Goal: Check status: Check status

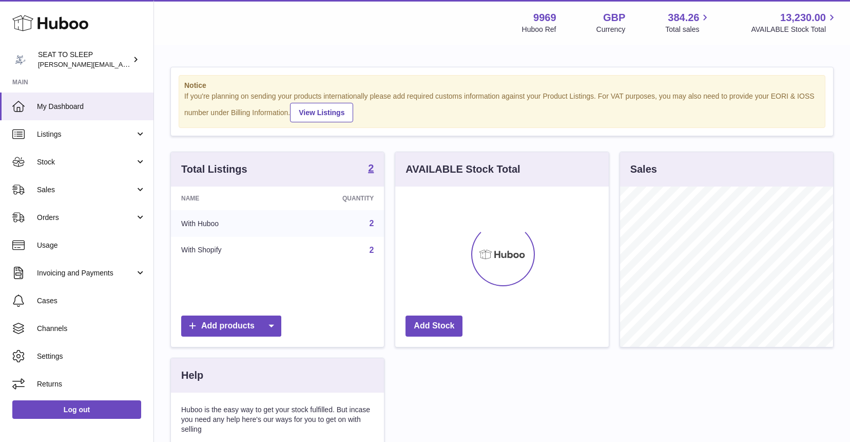
scroll to position [160, 214]
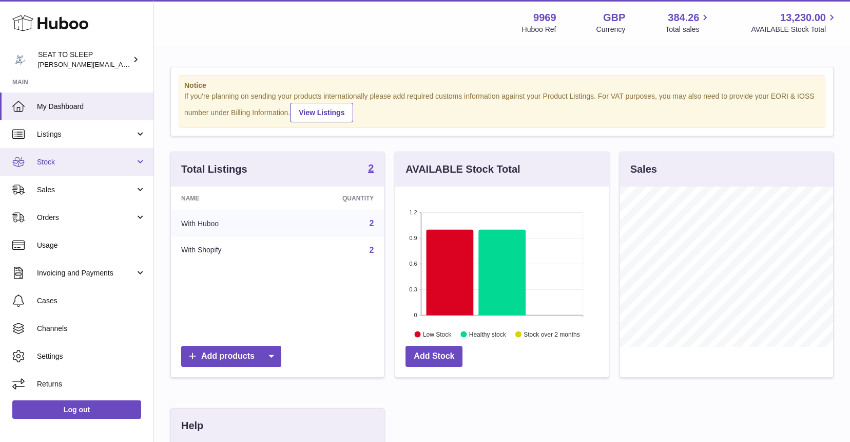
click at [55, 157] on span "Stock" at bounding box center [86, 162] width 98 height 10
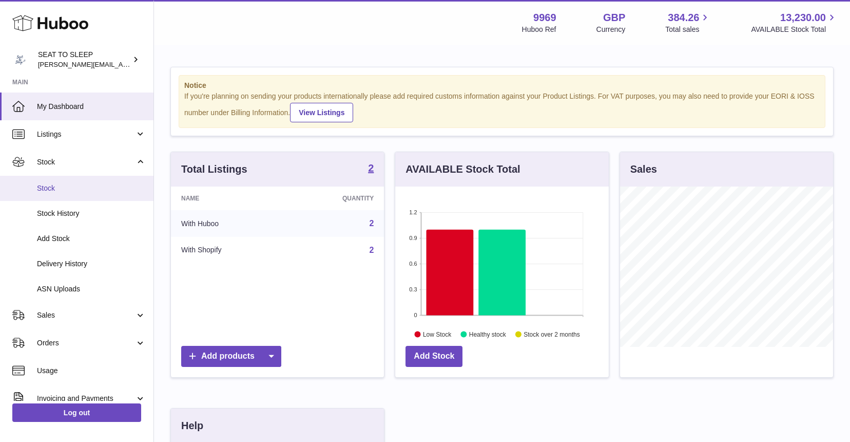
click at [55, 185] on span "Stock" at bounding box center [91, 188] width 109 height 10
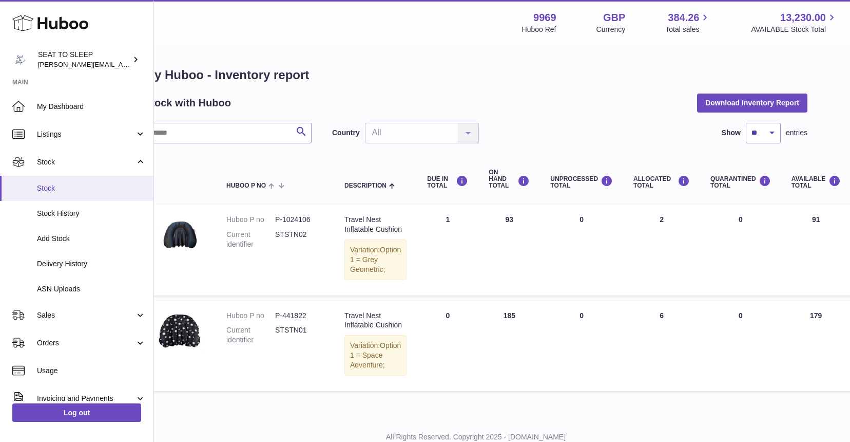
scroll to position [0, 21]
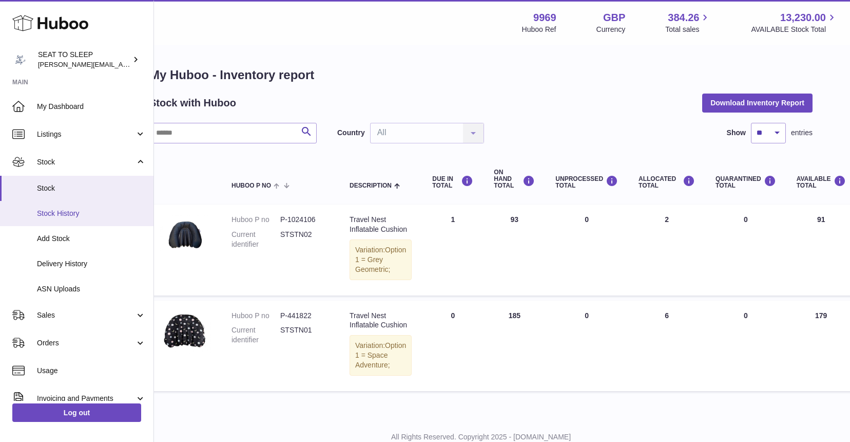
click at [65, 208] on span "Stock History" at bounding box center [91, 213] width 109 height 10
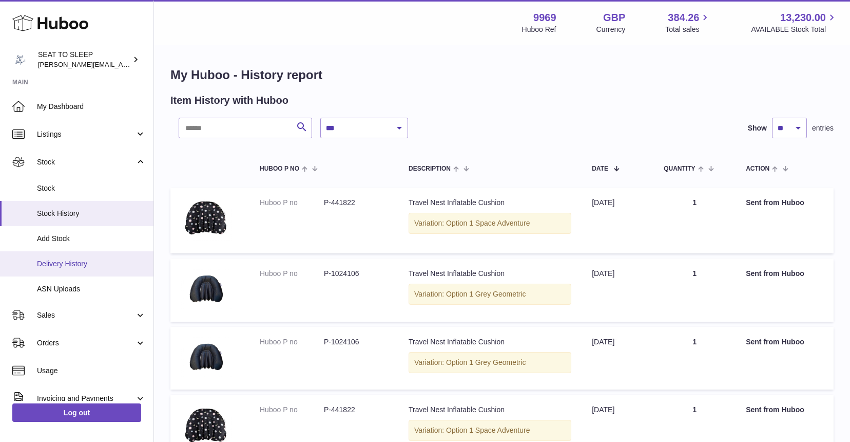
click at [65, 265] on span "Delivery History" at bounding box center [91, 264] width 109 height 10
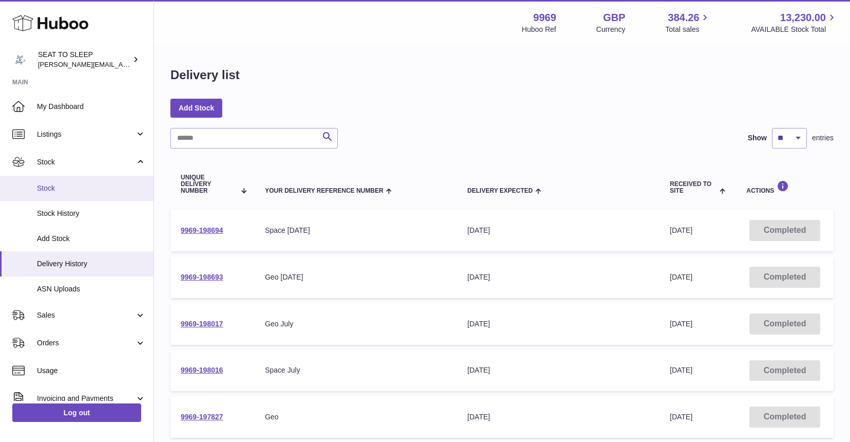
click at [54, 185] on span "Stock" at bounding box center [91, 188] width 109 height 10
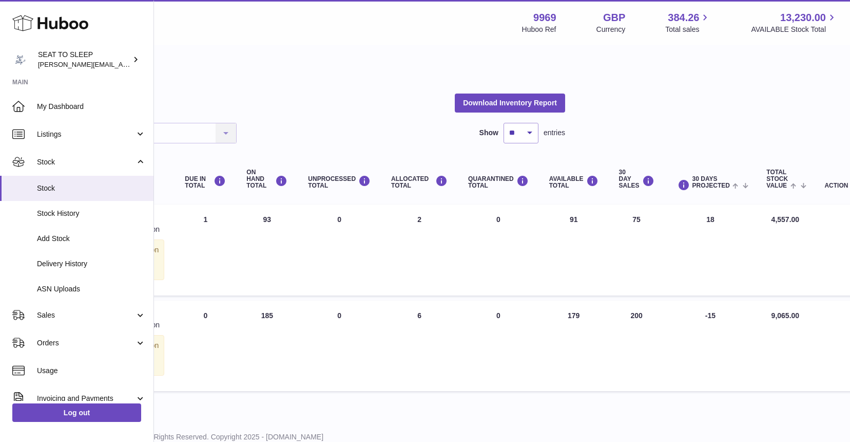
scroll to position [0, 268]
